Goal: Information Seeking & Learning: Learn about a topic

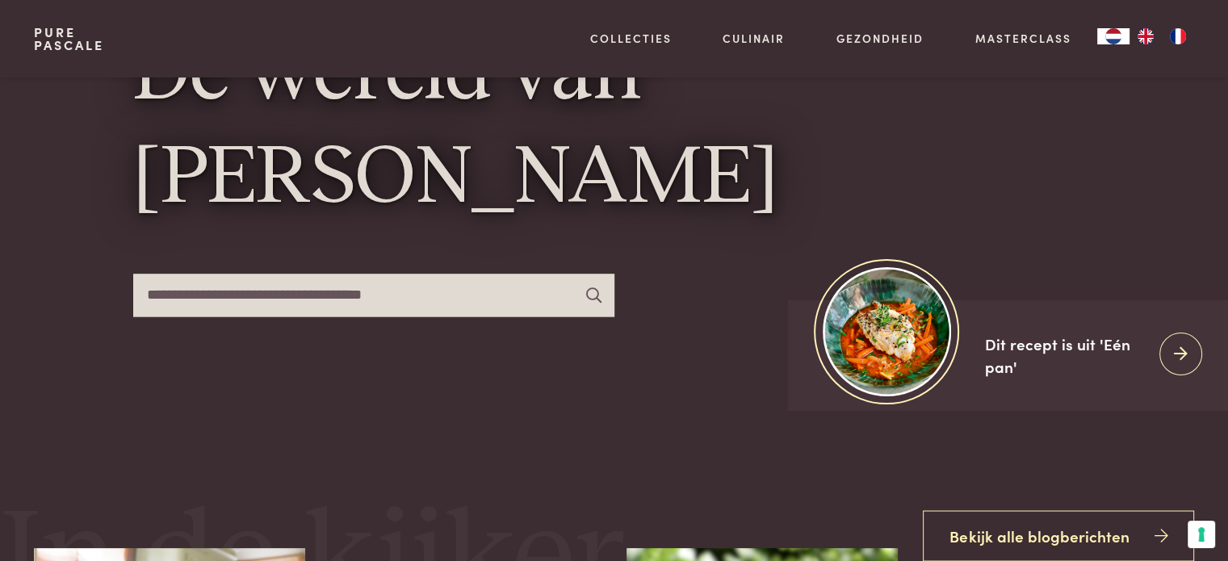
scroll to position [161, 0]
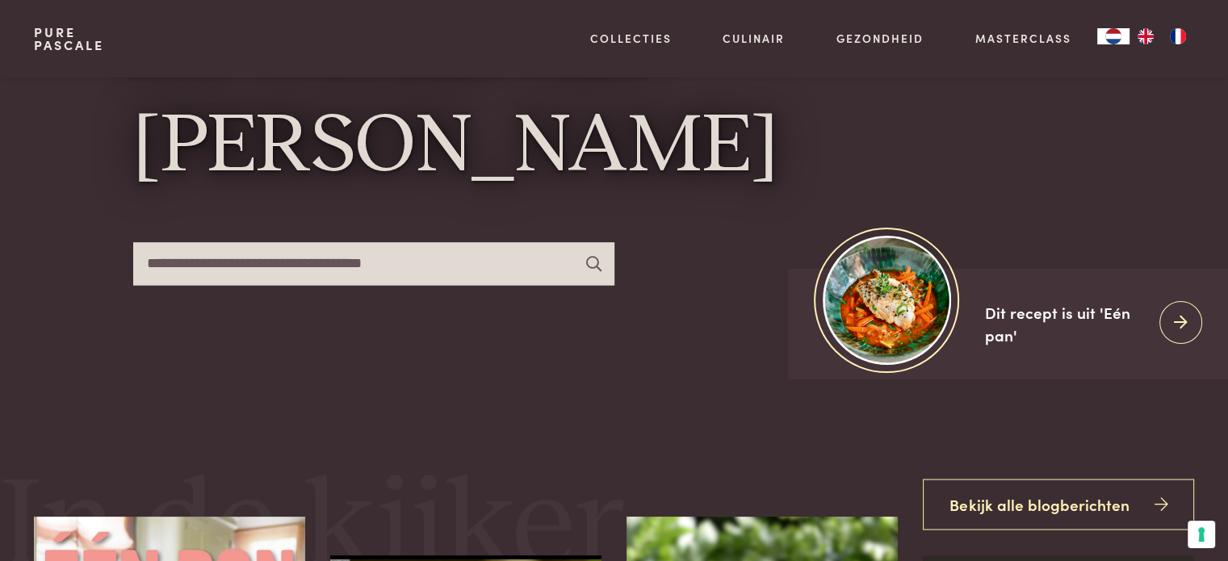
click at [328, 264] on input "text" at bounding box center [373, 263] width 481 height 43
type input "****"
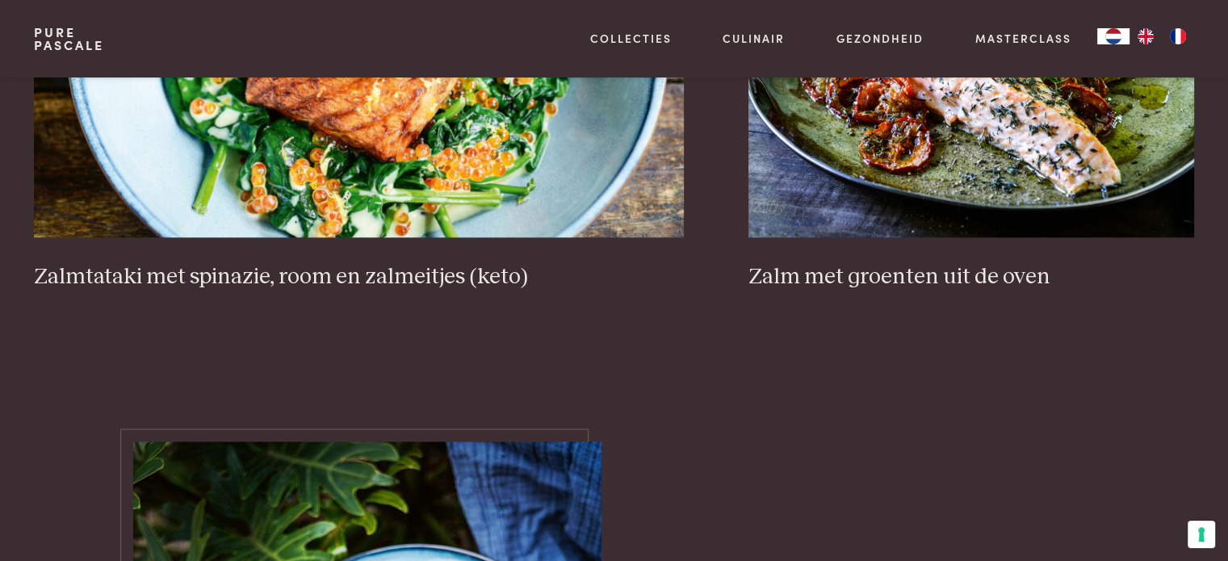
scroll to position [1614, 0]
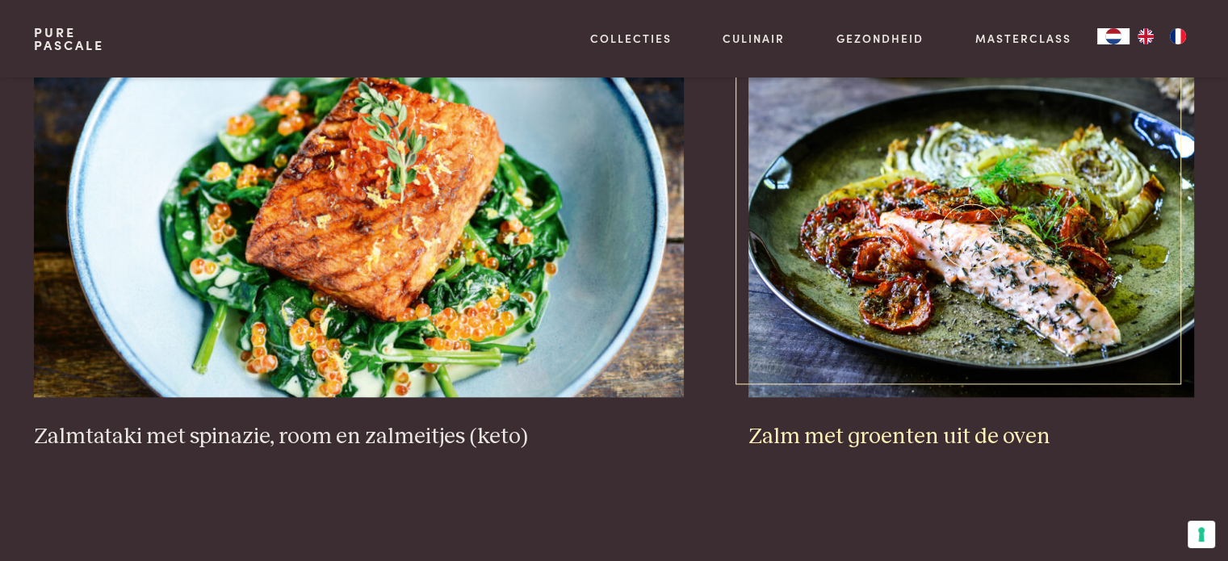
click at [1015, 201] on img at bounding box center [971, 235] width 446 height 323
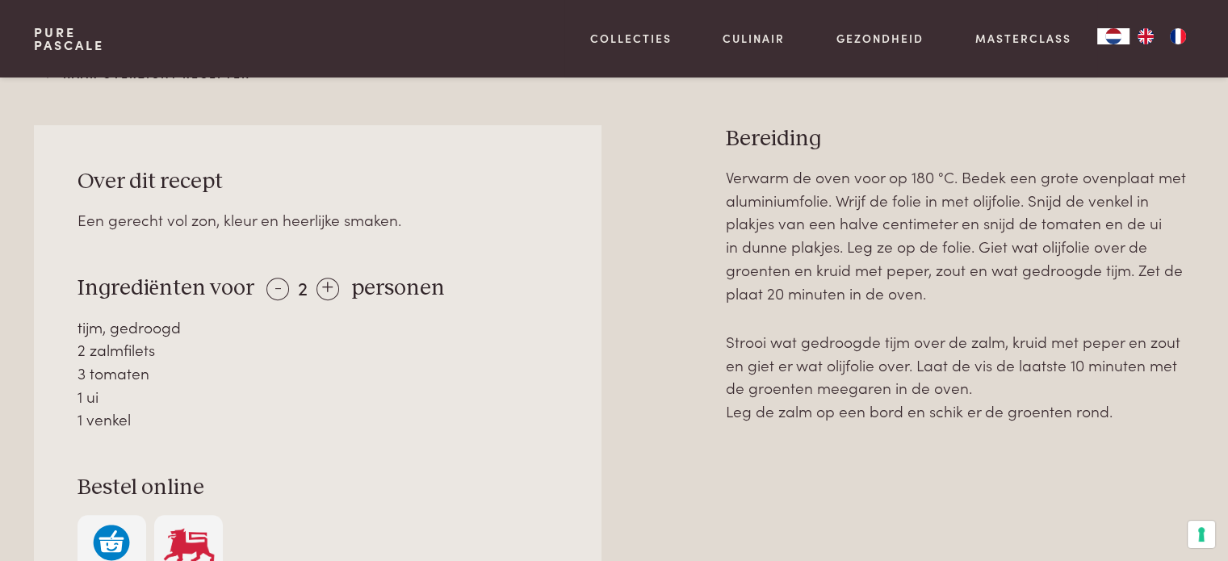
scroll to position [726, 0]
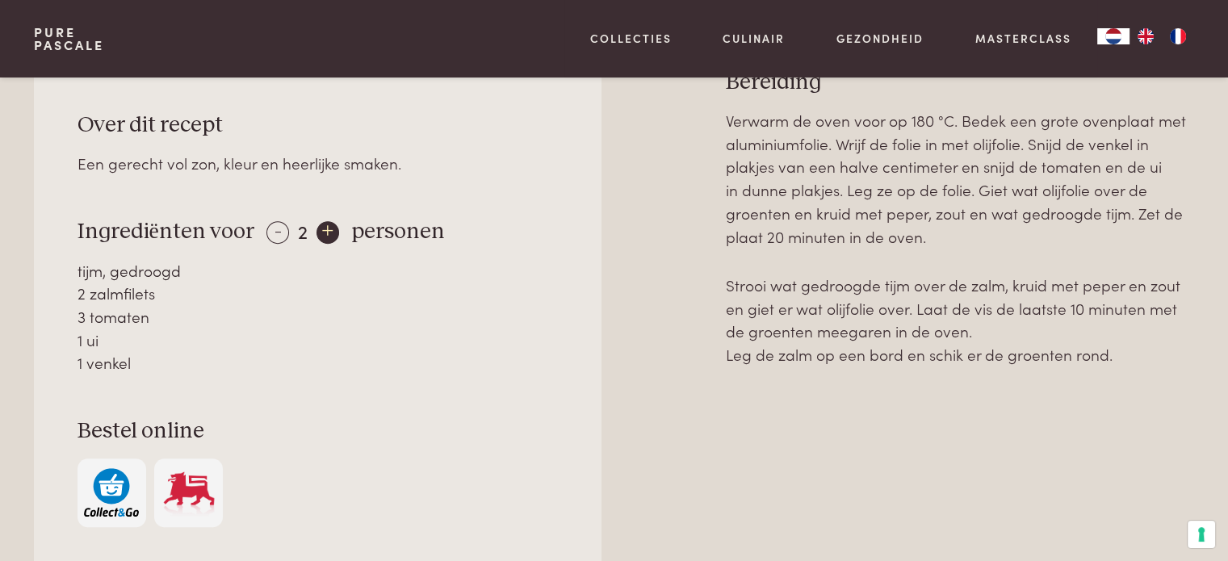
click at [322, 232] on div "+" at bounding box center [327, 232] width 23 height 23
click at [322, 232] on div "+" at bounding box center [328, 232] width 23 height 23
click at [268, 230] on div "-" at bounding box center [277, 232] width 23 height 23
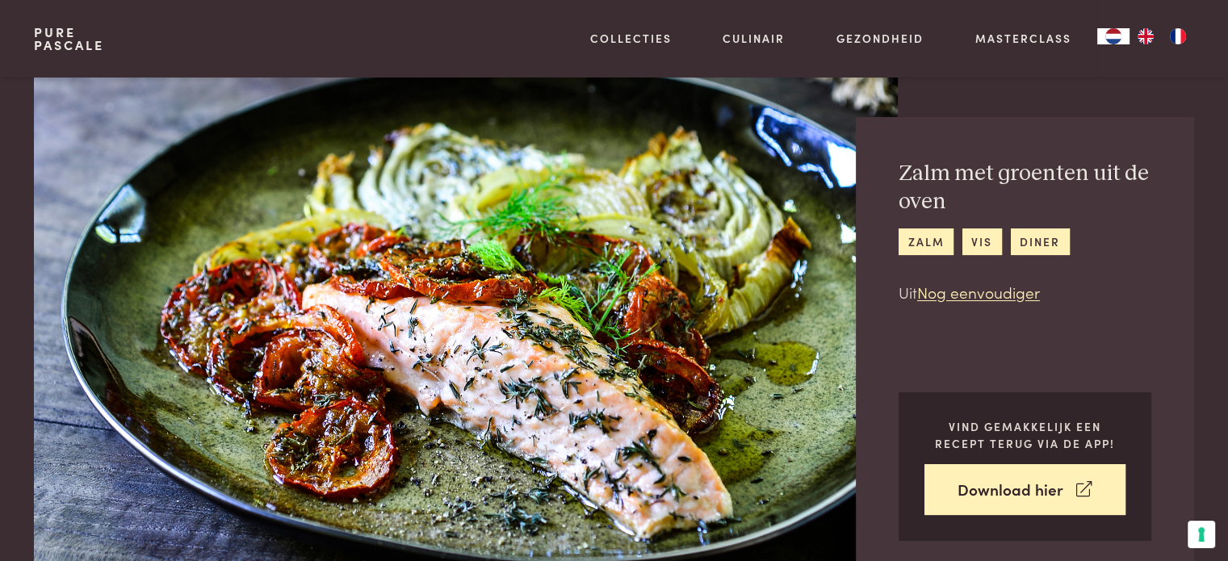
scroll to position [0, 0]
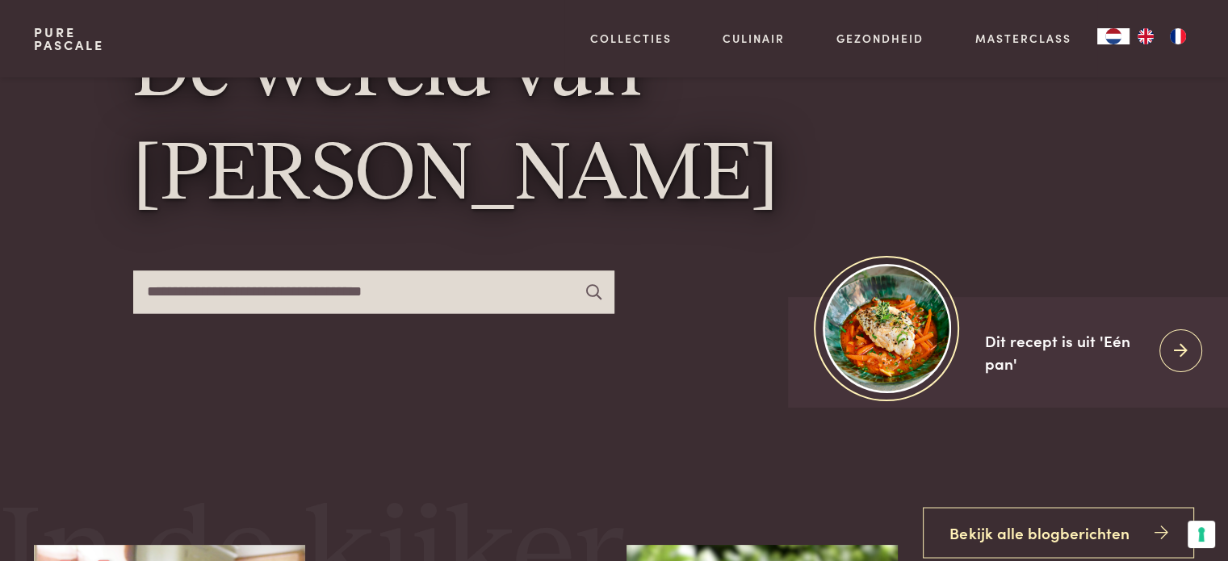
scroll to position [161, 0]
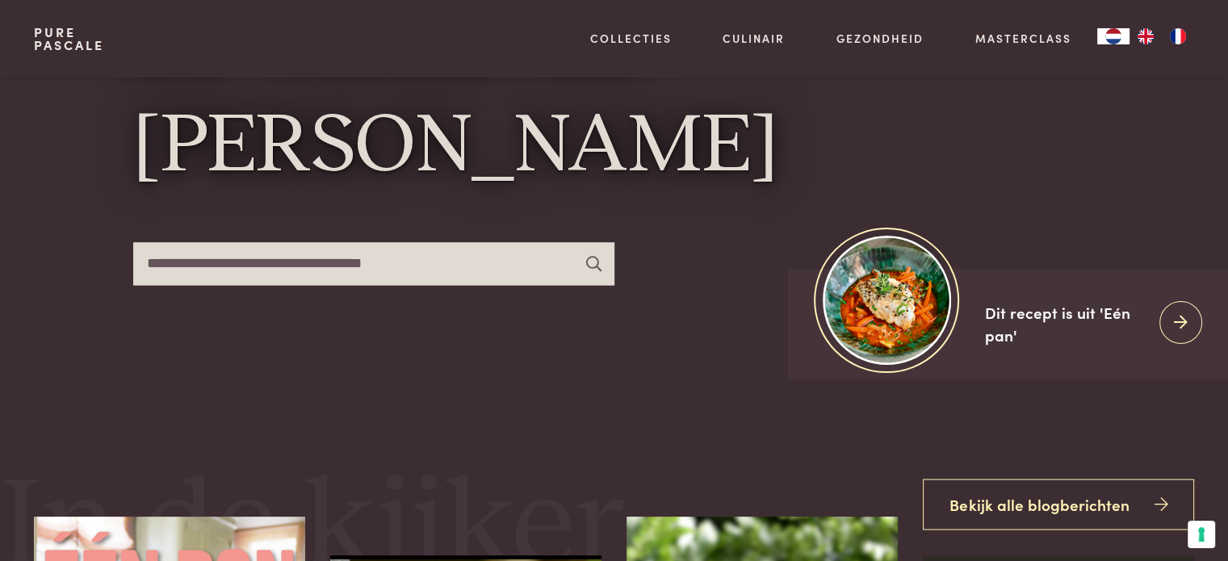
click at [329, 267] on input "text" at bounding box center [373, 263] width 481 height 43
type input "******"
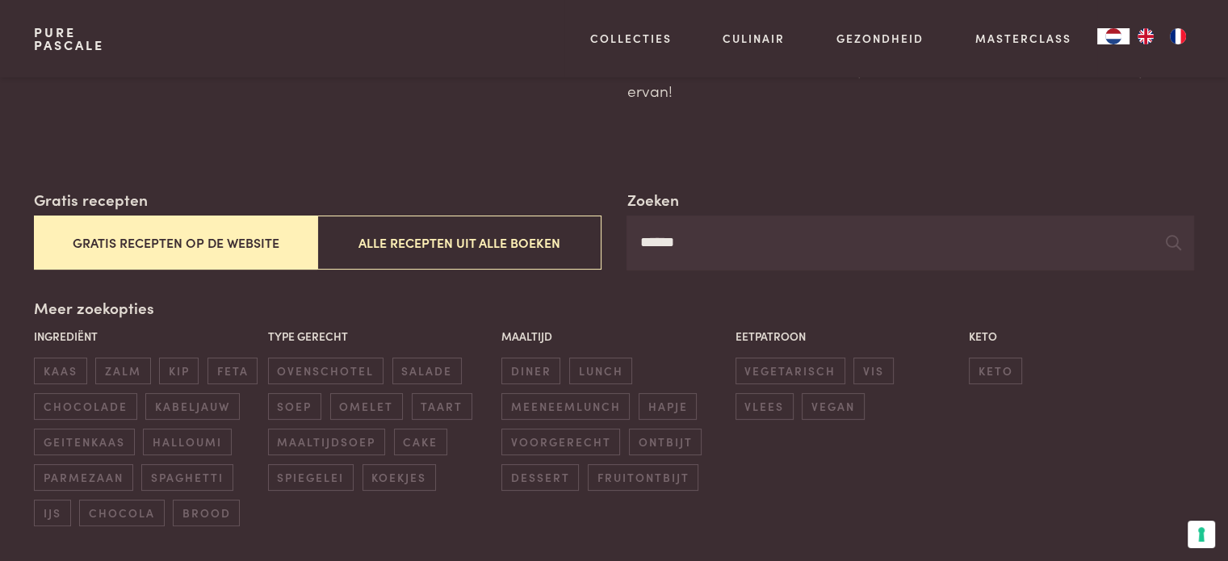
scroll to position [242, 0]
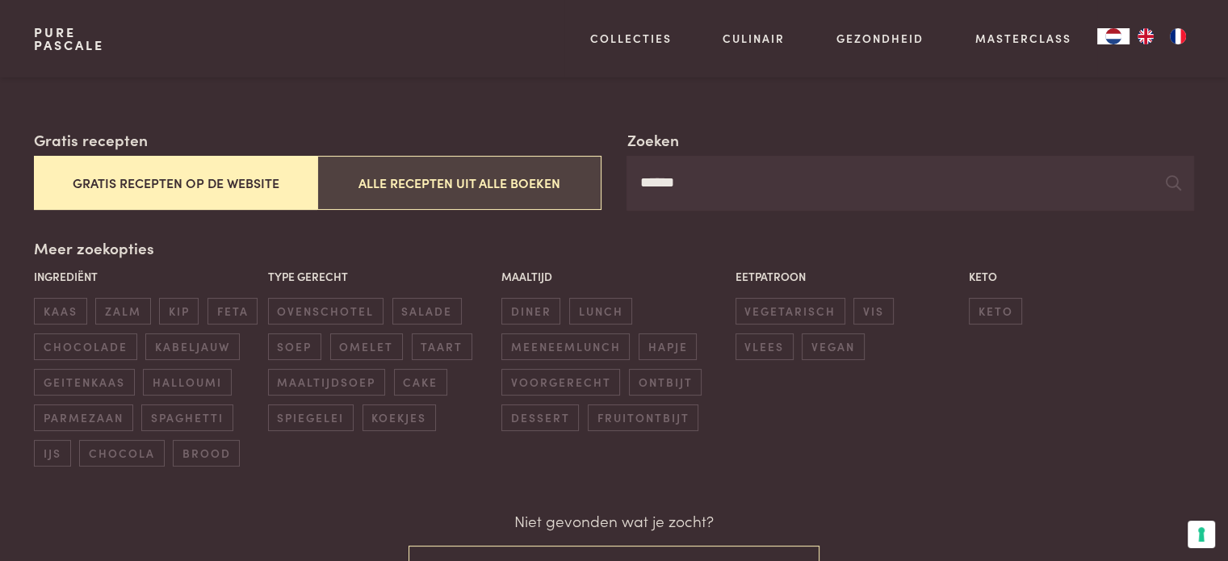
click at [404, 186] on button "Alle recepten uit alle boeken" at bounding box center [458, 183] width 283 height 54
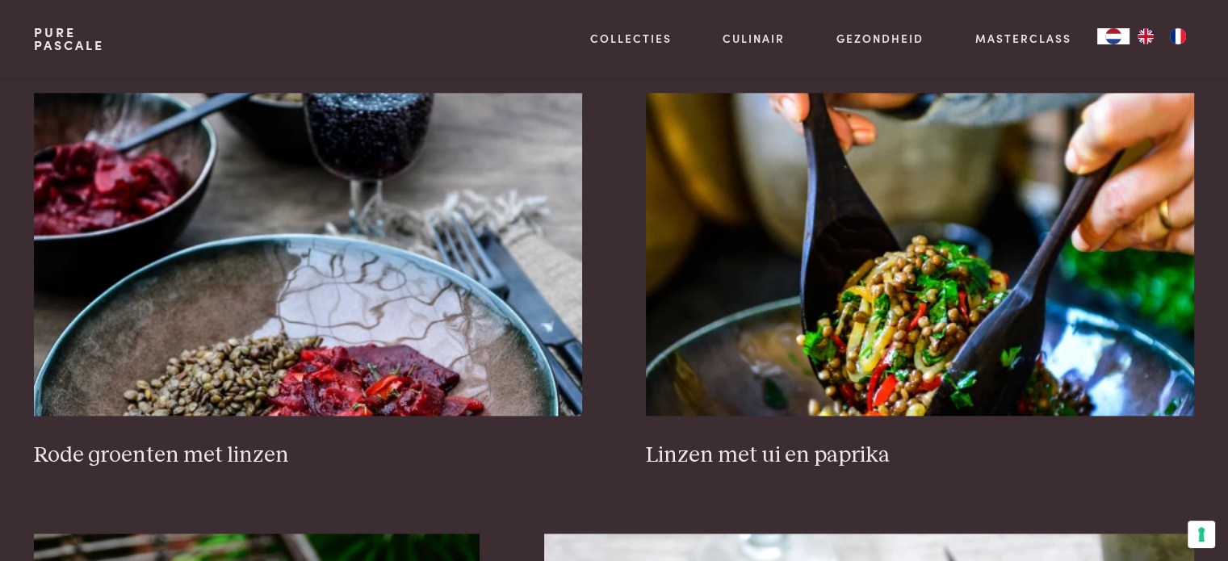
scroll to position [2065, 0]
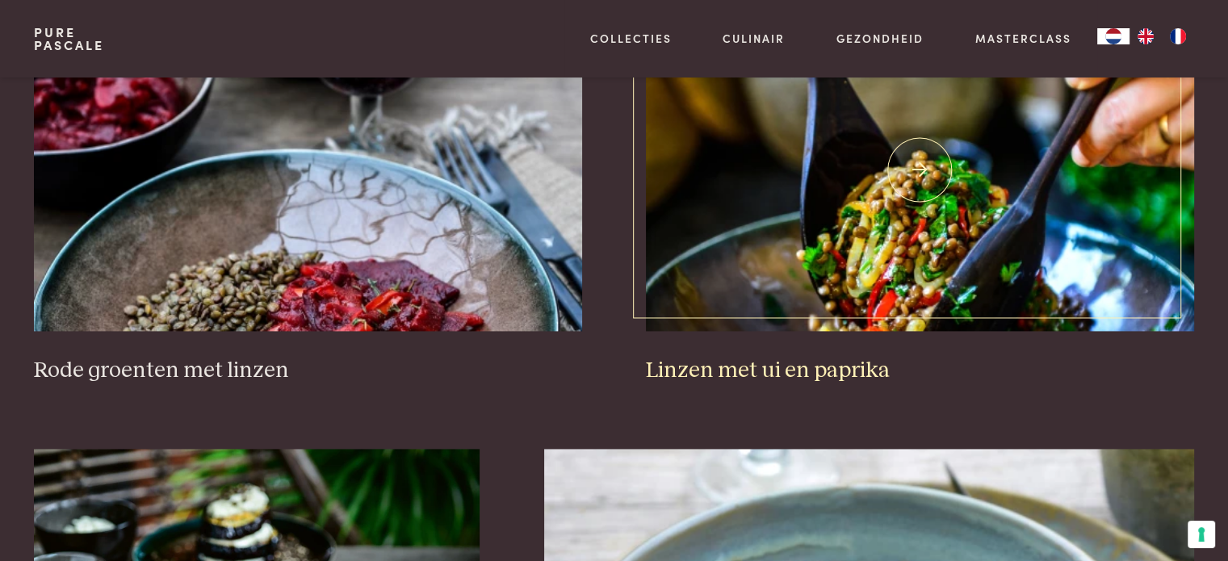
click at [897, 242] on img at bounding box center [919, 169] width 547 height 323
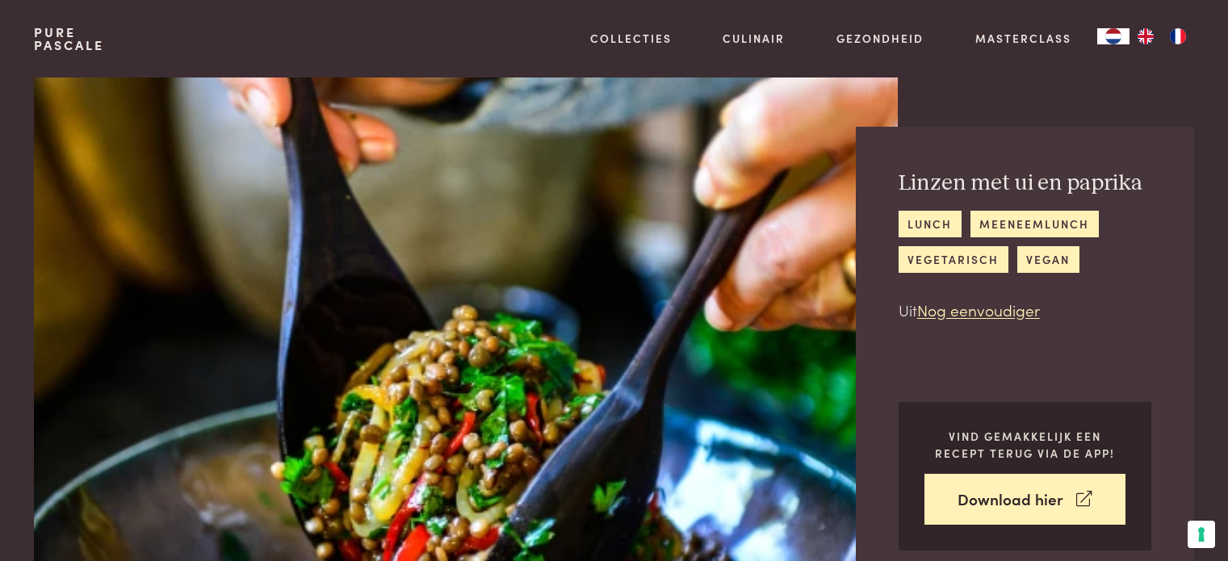
click at [746, 364] on img at bounding box center [465, 336] width 863 height 518
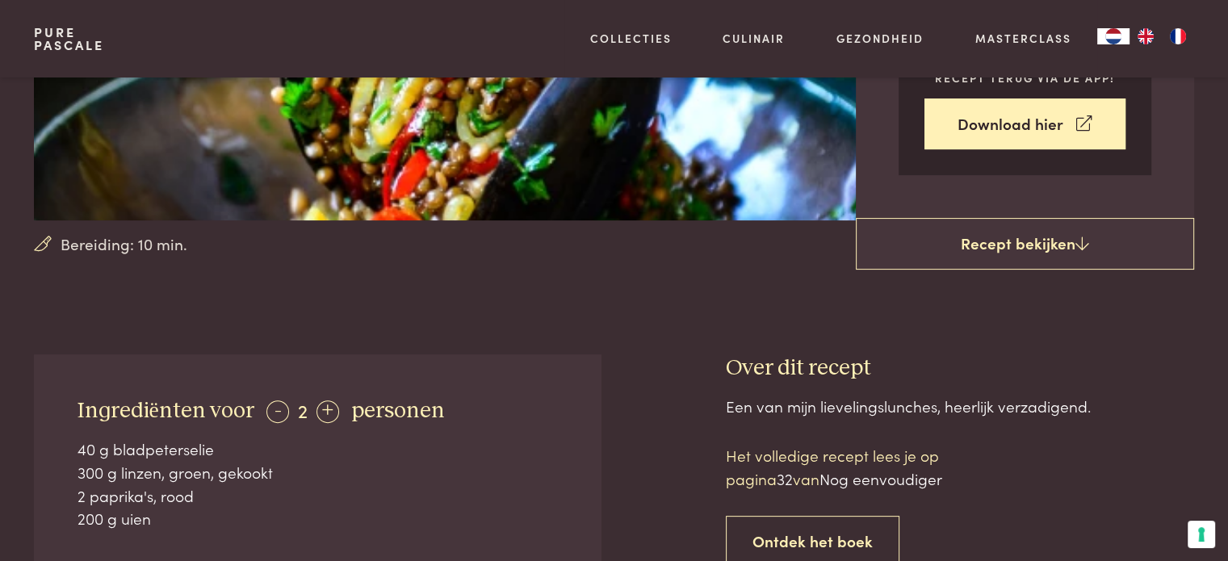
scroll to position [404, 0]
